Goal: Task Accomplishment & Management: Manage account settings

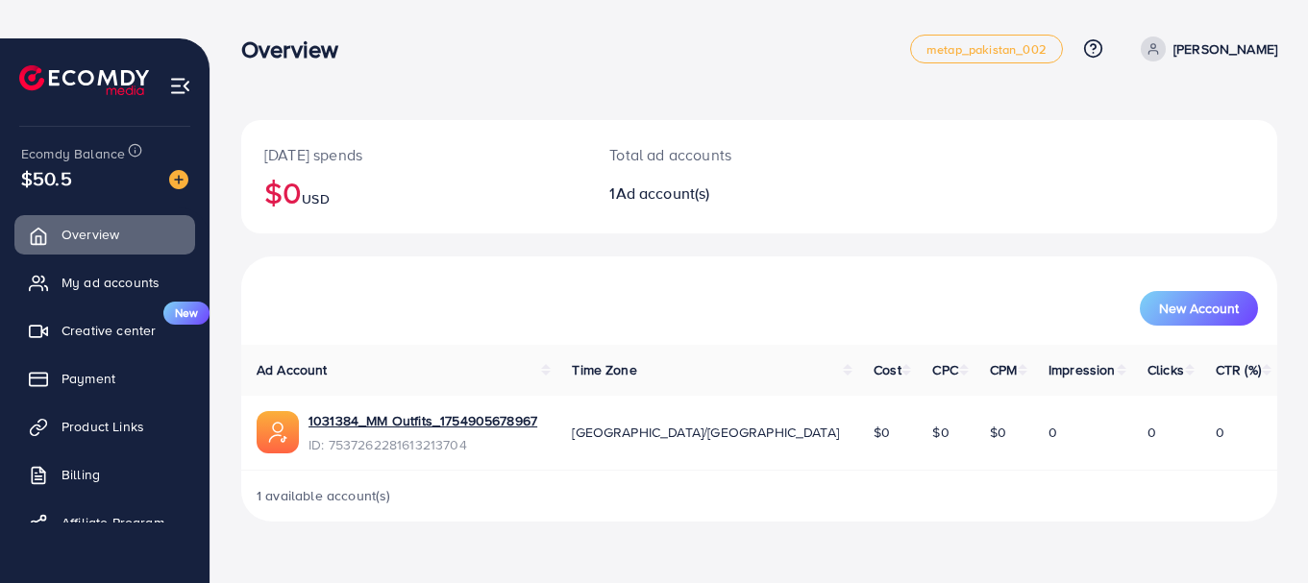
scroll to position [38, 0]
click at [403, 430] on div "1031384_MM Outfits_1754905678967 ID: 7537262281613213704" at bounding box center [423, 432] width 229 height 44
click at [408, 418] on link "1031384_MM Outfits_1754905678967" at bounding box center [423, 419] width 229 height 19
click at [96, 267] on link "My ad accounts" at bounding box center [104, 282] width 181 height 38
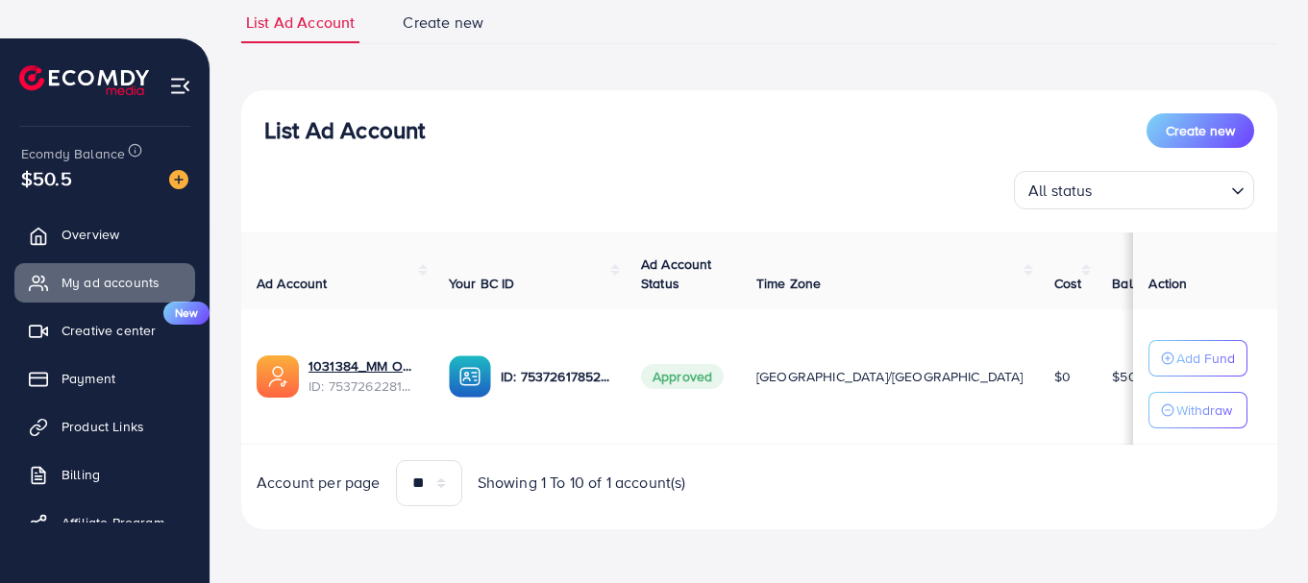
scroll to position [184, 0]
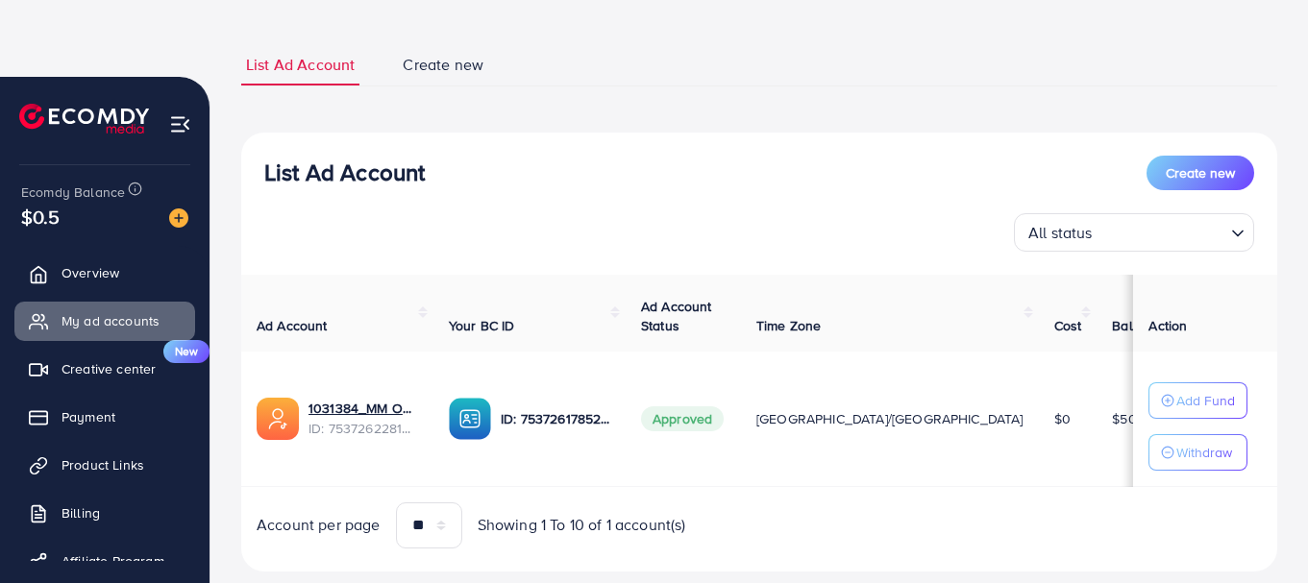
scroll to position [138, 0]
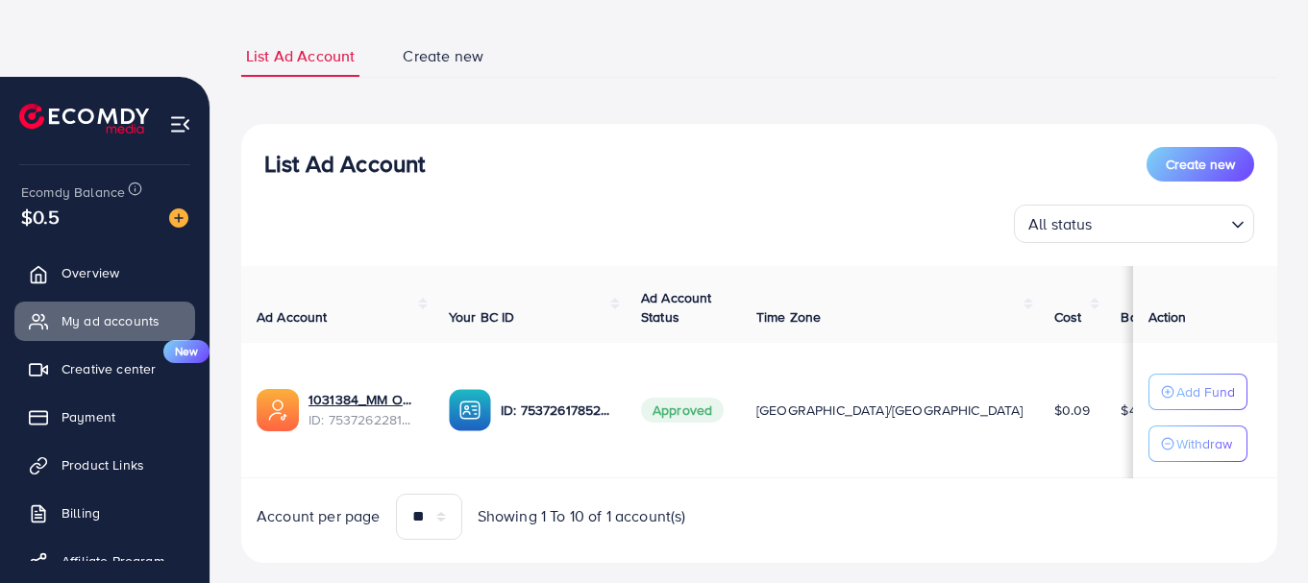
scroll to position [0, 8]
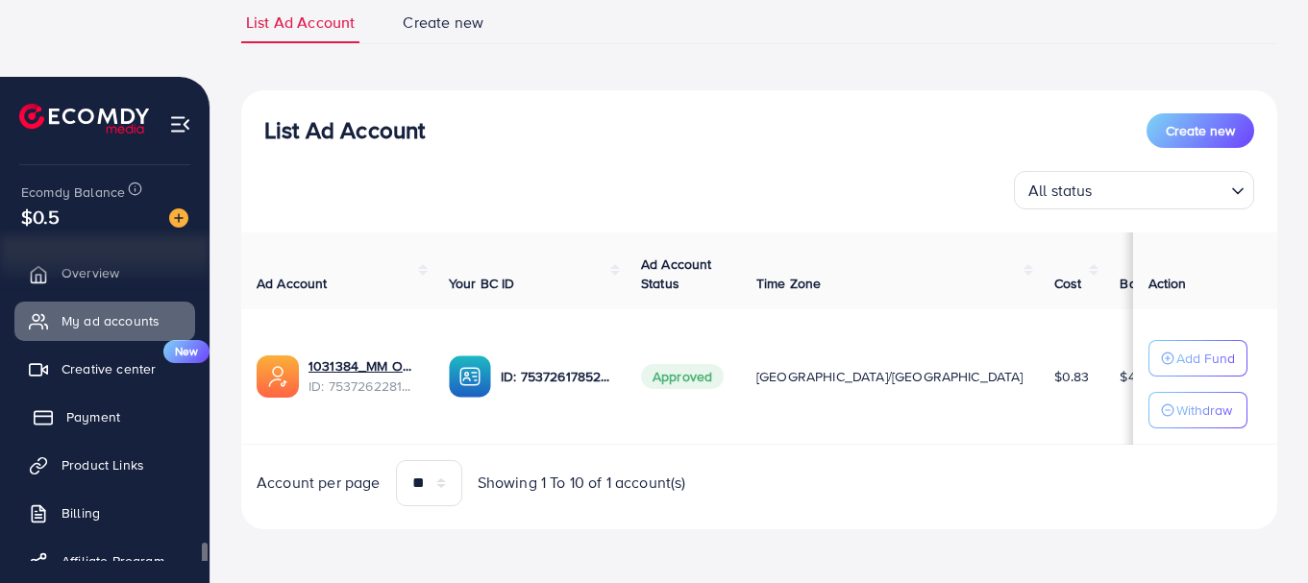
scroll to position [39, 0]
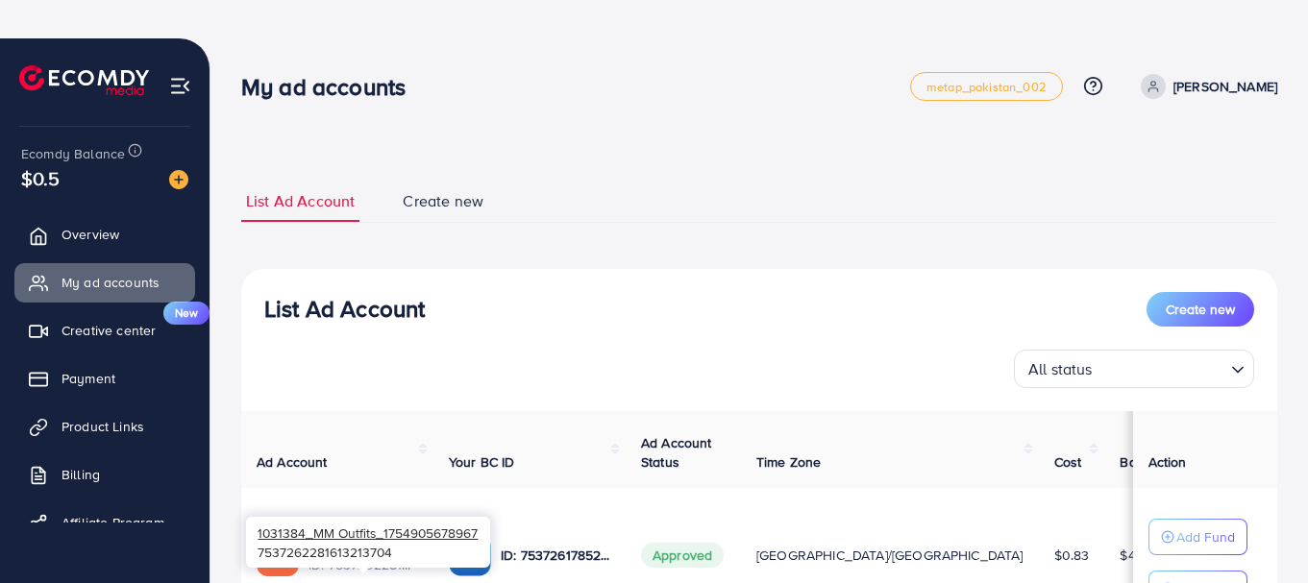
click at [352, 546] on div "1031384_MM Outfits_1754905678967 7537262281613213704" at bounding box center [368, 542] width 244 height 51
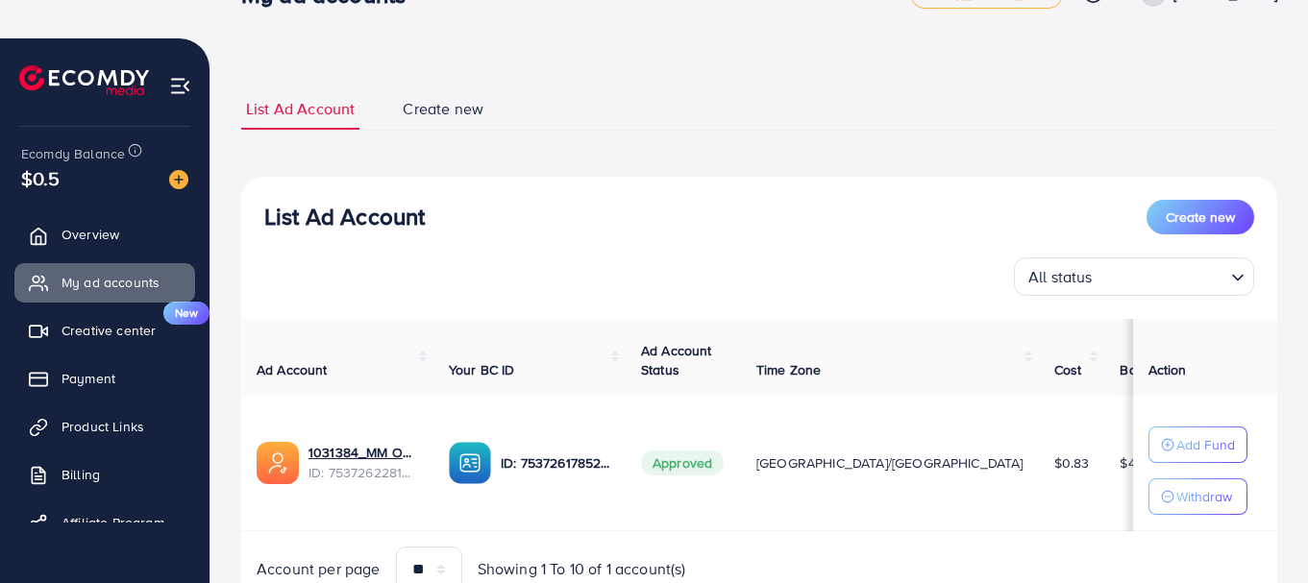
scroll to position [179, 0]
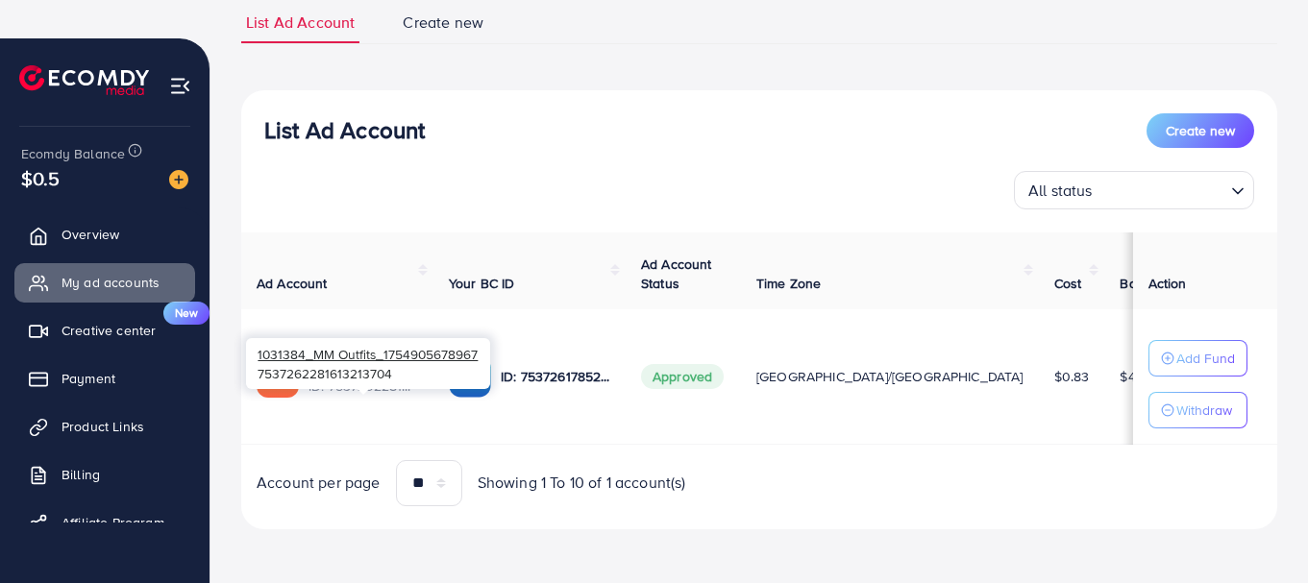
click at [332, 352] on span "1031384_MM Outfits_1754905678967" at bounding box center [368, 354] width 220 height 18
click at [375, 366] on div "1031384_MM Outfits_1754905678967 7537262281613213704" at bounding box center [368, 363] width 244 height 51
click at [359, 361] on span "1031384_MM Outfits_1754905678967" at bounding box center [368, 354] width 220 height 18
click at [359, 359] on span "1031384_MM Outfits_1754905678967" at bounding box center [368, 354] width 220 height 18
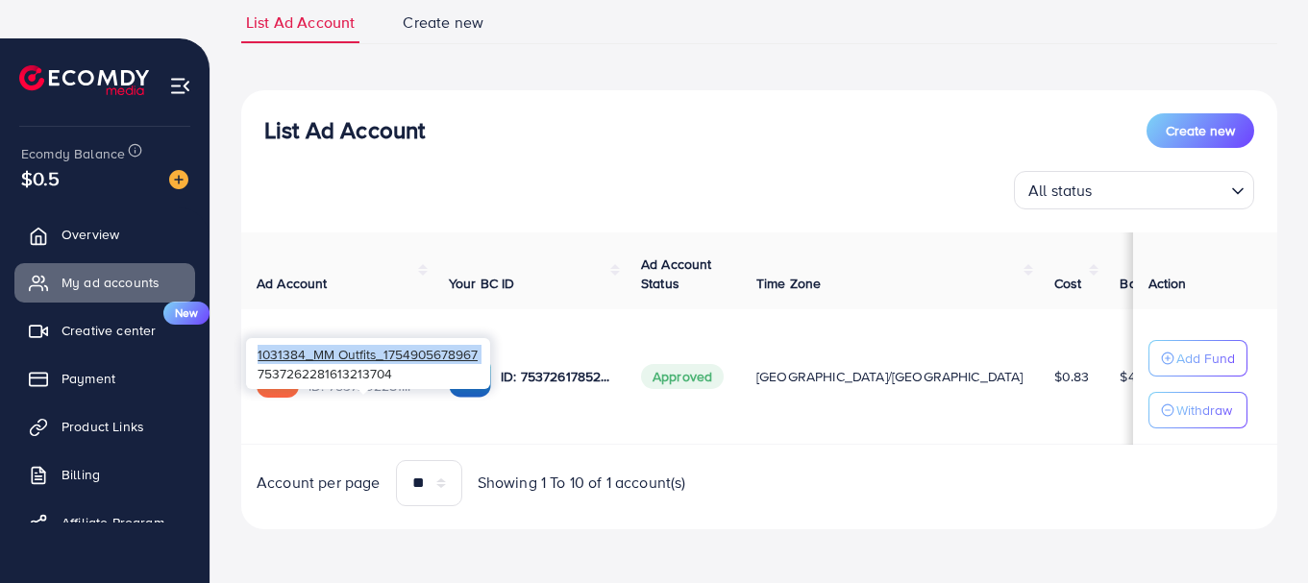
click at [359, 359] on span "1031384_MM Outfits_1754905678967" at bounding box center [368, 354] width 220 height 18
click at [343, 367] on div "1031384_MM Outfits_1754905678967 7537262281613213704" at bounding box center [368, 363] width 244 height 51
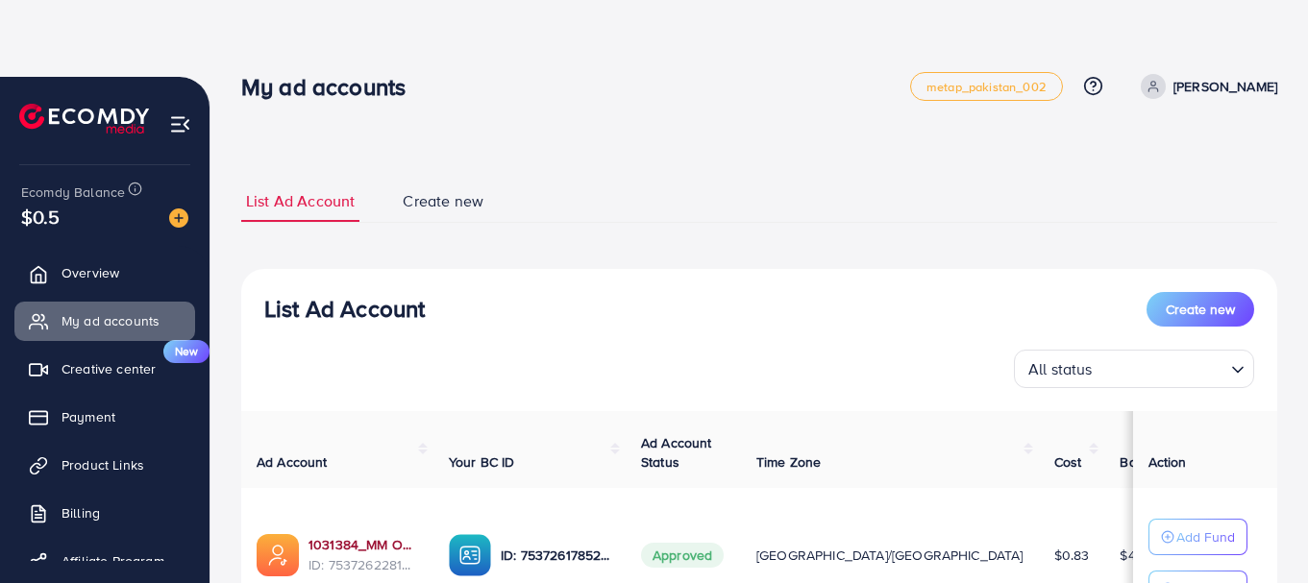
click at [341, 541] on link "1031384_MM Outfits_1754905678967" at bounding box center [364, 544] width 110 height 19
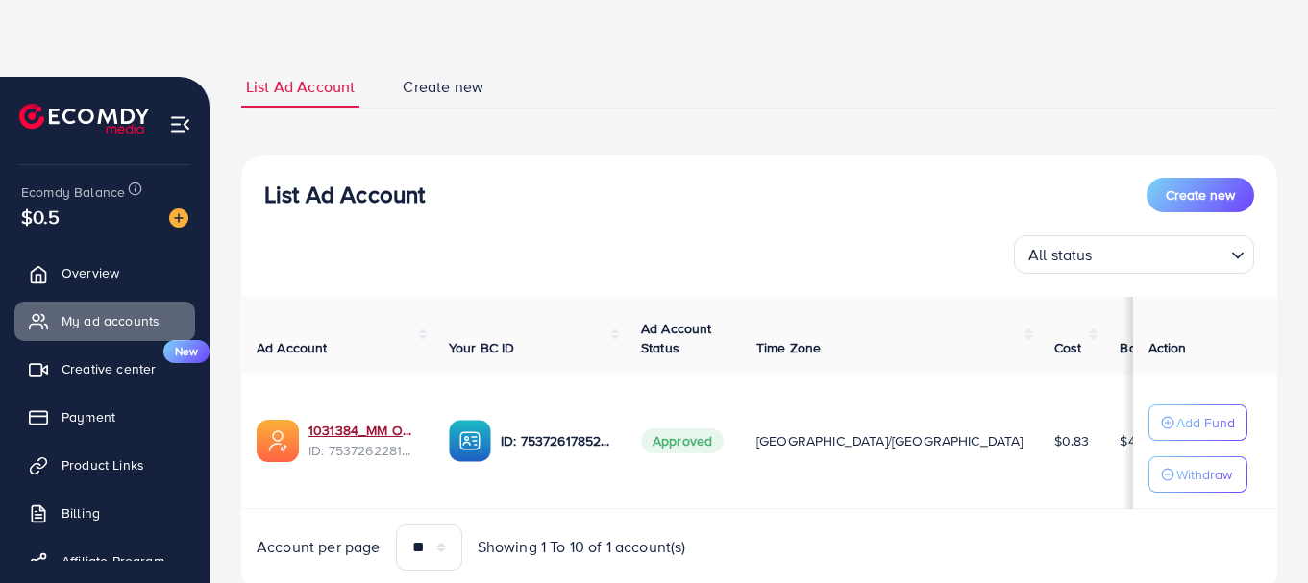
scroll to position [165, 0]
